Goal: Information Seeking & Learning: Learn about a topic

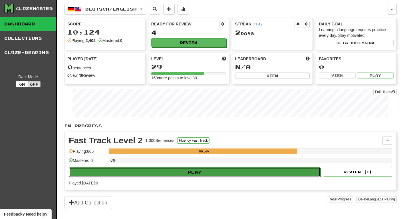
click at [192, 175] on button "Play" at bounding box center [194, 172] width 251 height 10
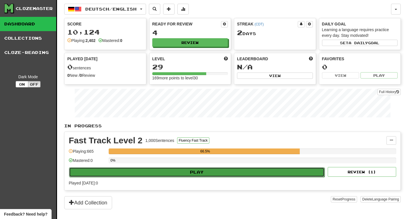
select select "********"
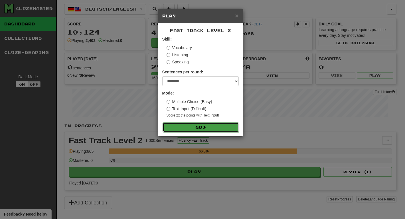
click at [203, 129] on button "Go" at bounding box center [201, 127] width 76 height 10
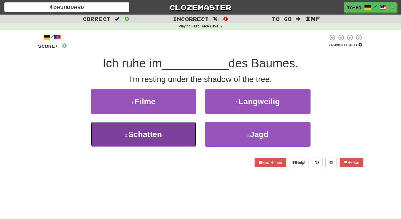
click at [178, 131] on button "3 . Schatten" at bounding box center [144, 134] width 106 height 25
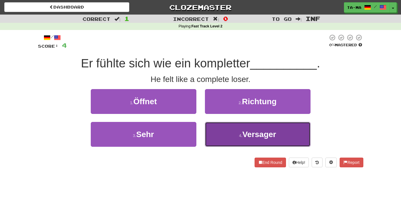
click at [242, 135] on small "4 ." at bounding box center [240, 135] width 3 height 5
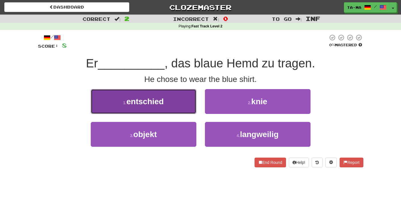
click at [167, 111] on button "1 . entschied" at bounding box center [144, 101] width 106 height 25
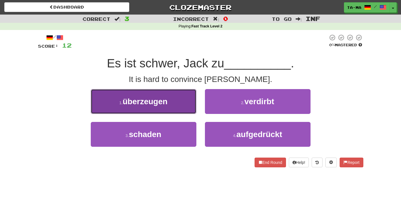
click at [180, 107] on button "1 . überzeugen" at bounding box center [144, 101] width 106 height 25
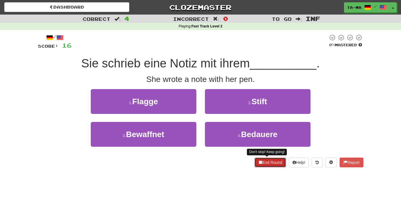
click at [274, 167] on button "End Round" at bounding box center [269, 162] width 31 height 10
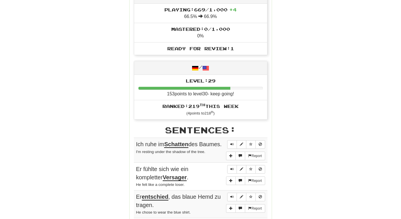
scroll to position [172, 0]
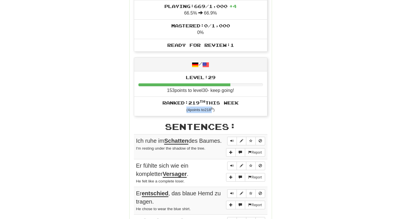
drag, startPoint x: 184, startPoint y: 109, endPoint x: 215, endPoint y: 110, distance: 31.1
click at [215, 110] on li "Ranked: 219 th this week ( 4 points to 218 th )" at bounding box center [200, 105] width 133 height 19
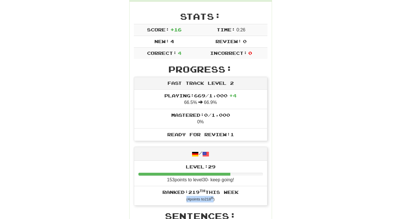
scroll to position [0, 0]
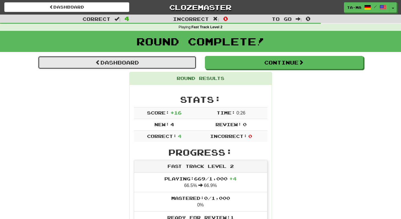
click at [117, 63] on link "Dashboard" at bounding box center [117, 62] width 158 height 13
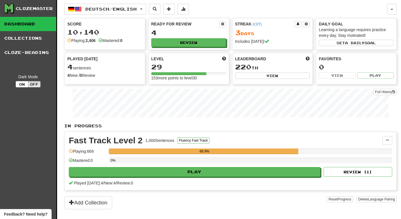
click at [263, 80] on div "Leaderboard 220 th View" at bounding box center [272, 67] width 80 height 29
click at [265, 76] on button "View" at bounding box center [272, 75] width 75 height 6
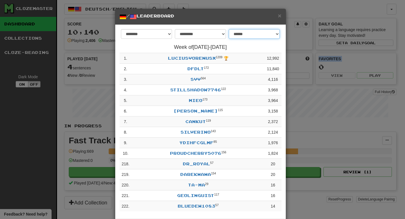
click at [241, 34] on select "**********" at bounding box center [254, 34] width 51 height 10
select select "*******"
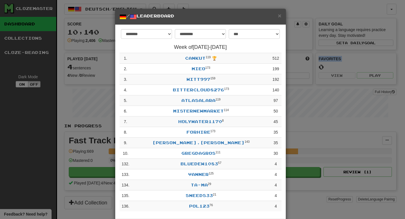
click at [280, 19] on div "× / Leaderboard" at bounding box center [200, 17] width 171 height 16
click at [278, 18] on span "×" at bounding box center [279, 15] width 3 height 7
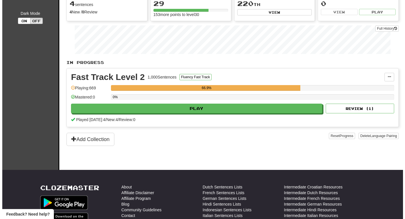
scroll to position [60, 0]
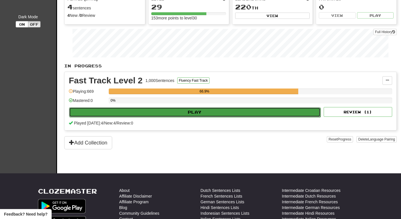
click at [208, 116] on button "Play" at bounding box center [194, 112] width 251 height 10
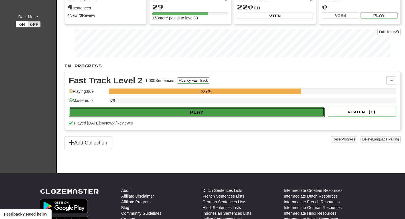
select select "********"
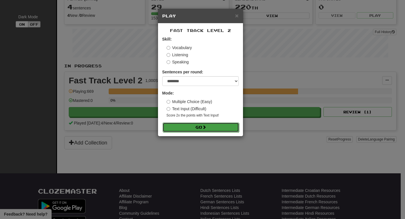
click at [206, 127] on span at bounding box center [204, 127] width 4 height 4
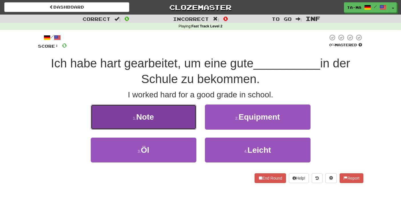
click at [173, 118] on button "1 . Note" at bounding box center [144, 116] width 106 height 25
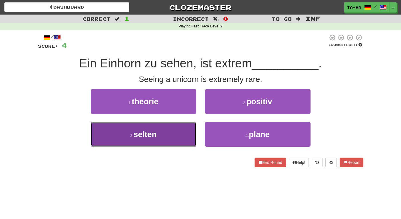
click at [165, 137] on button "3 . selten" at bounding box center [144, 134] width 106 height 25
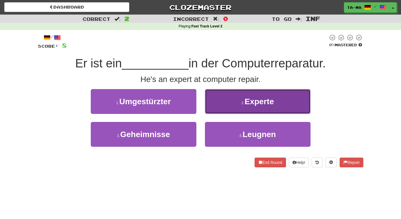
click at [219, 99] on button "2 . Experte" at bounding box center [258, 101] width 106 height 25
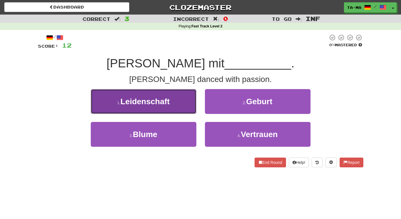
click at [174, 108] on button "1 . Leidenschaft" at bounding box center [144, 101] width 106 height 25
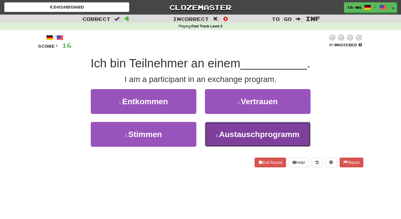
click at [236, 130] on span "Austauschprogramm" at bounding box center [259, 134] width 80 height 9
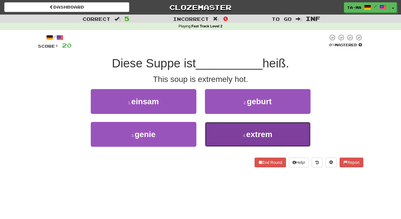
click at [243, 131] on button "4 . extrem" at bounding box center [258, 134] width 106 height 25
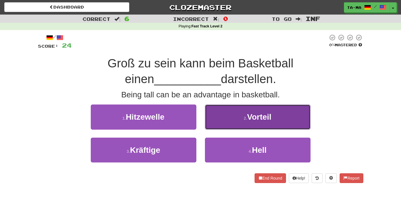
click at [236, 115] on button "2 . Vorteil" at bounding box center [258, 116] width 106 height 25
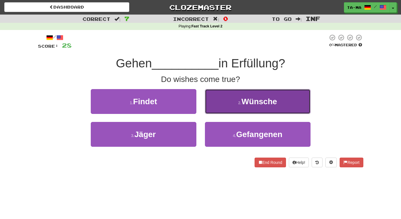
click at [229, 108] on button "2 . Wünsche" at bounding box center [258, 101] width 106 height 25
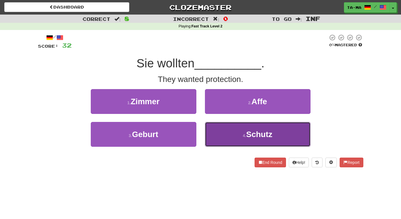
click at [244, 133] on small "4 ." at bounding box center [244, 135] width 3 height 5
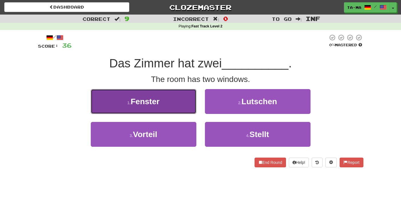
click at [181, 96] on button "1 . Fenster" at bounding box center [144, 101] width 106 height 25
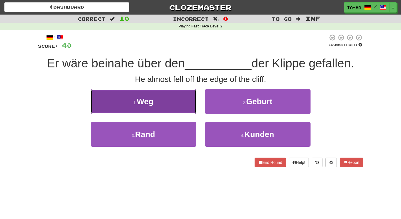
click at [178, 107] on button "1 . Weg" at bounding box center [144, 101] width 106 height 25
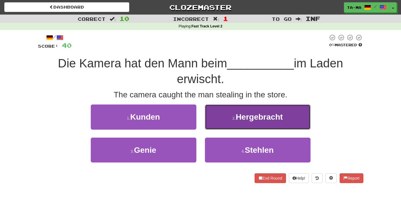
click at [215, 125] on button "2 . Hergebracht" at bounding box center [258, 116] width 106 height 25
